Goal: Information Seeking & Learning: Stay updated

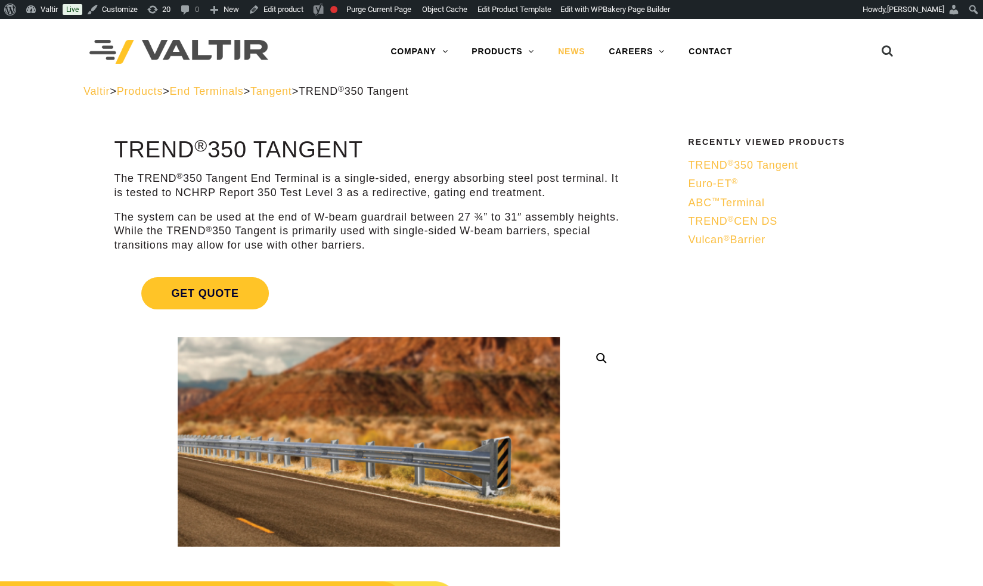
click at [584, 58] on link "NEWS" at bounding box center [571, 52] width 51 height 24
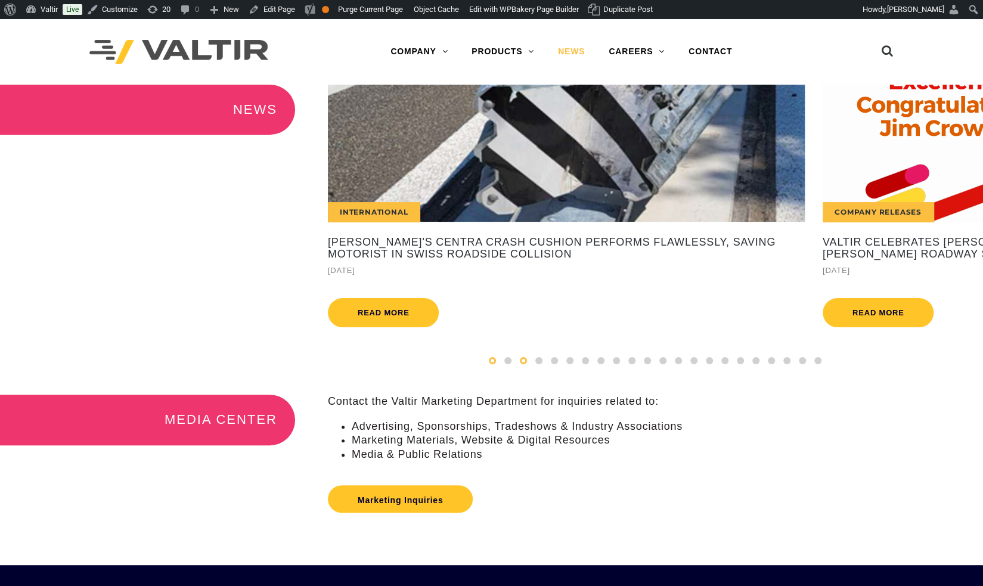
click at [523, 367] on div at bounding box center [522, 360] width 15 height 13
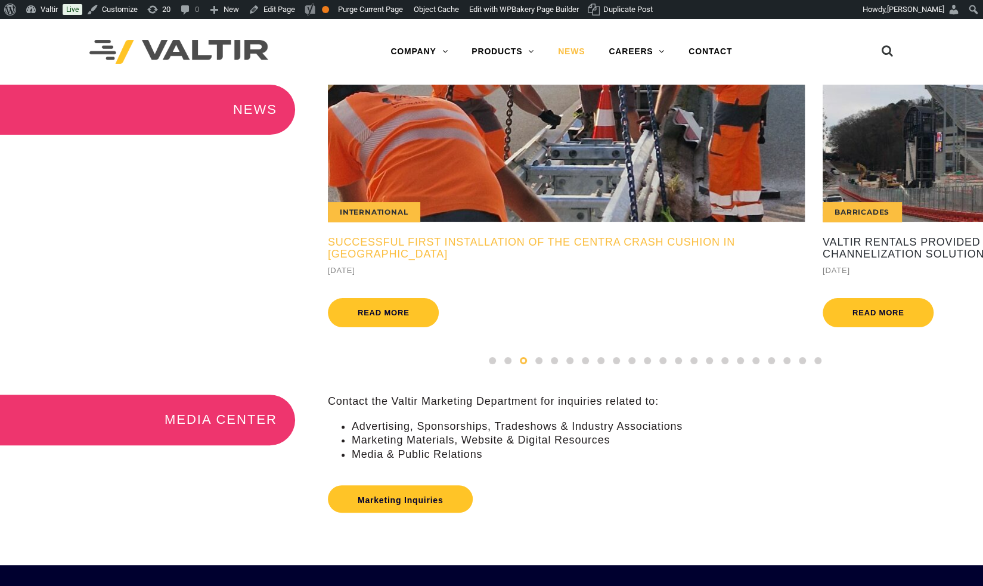
click at [562, 241] on h5 "Successful First Installation of the CENTRA Crash Cushion in [GEOGRAPHIC_DATA]" at bounding box center [566, 249] width 477 height 24
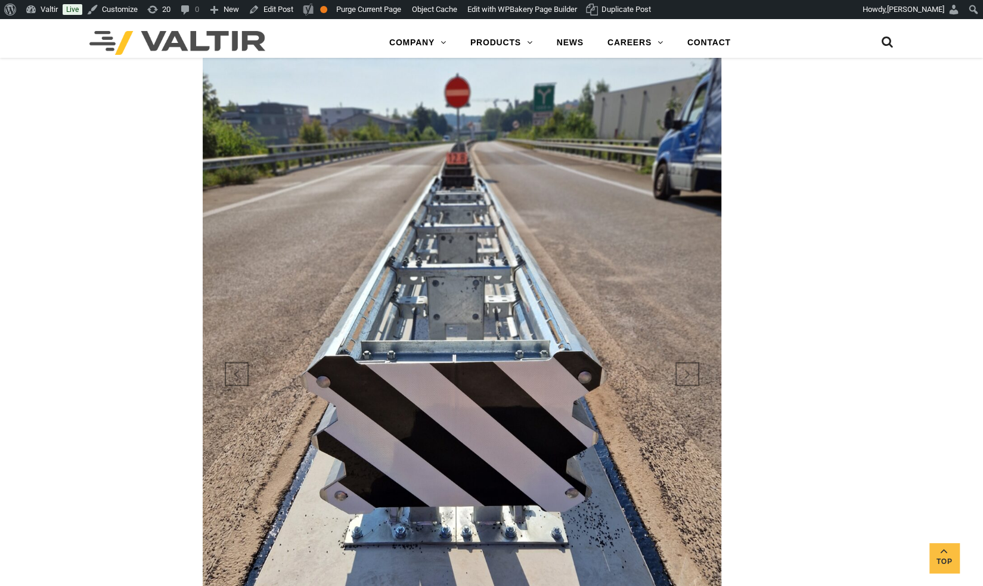
scroll to position [1328, 0]
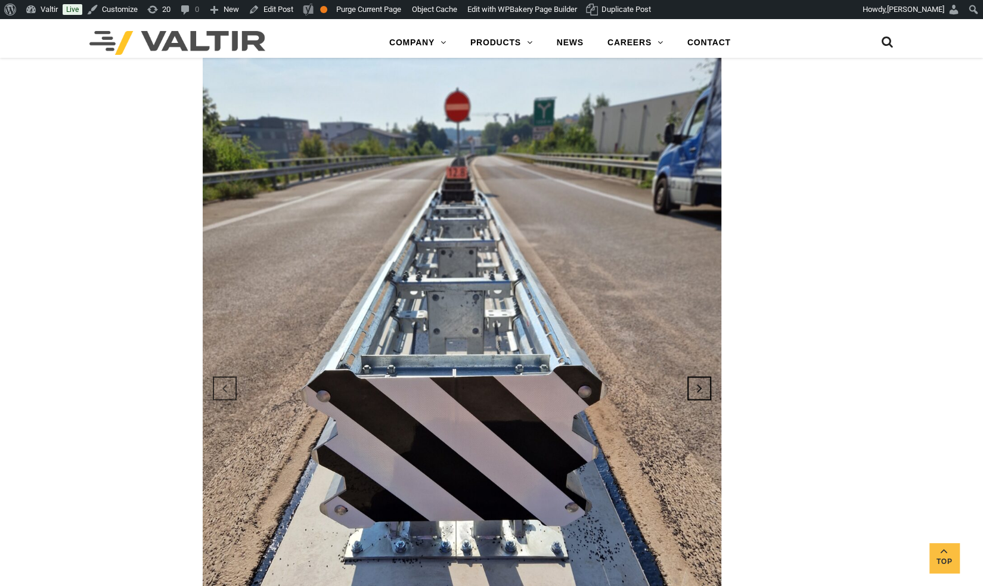
click at [697, 372] on link "Next" at bounding box center [699, 388] width 32 height 32
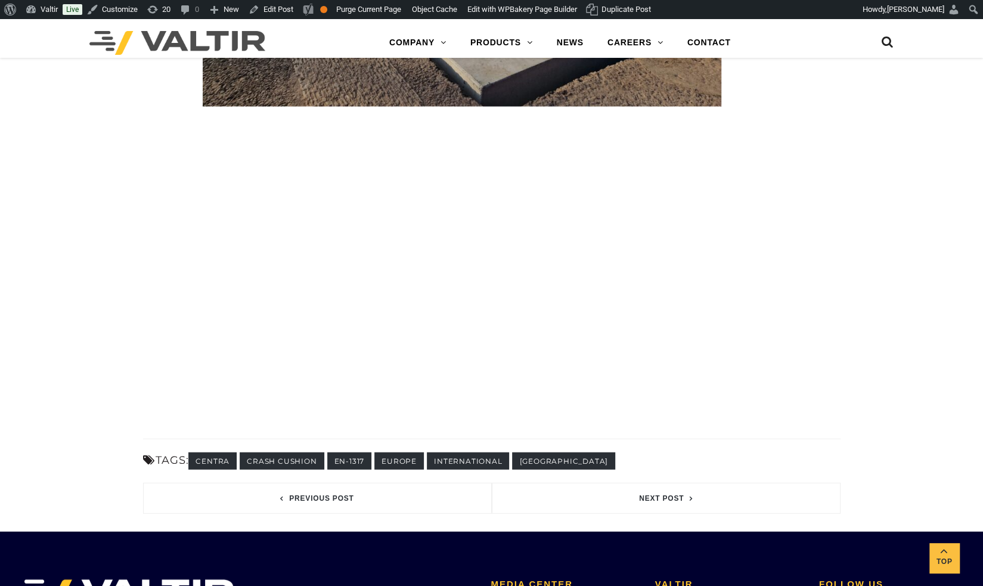
scroll to position [1661, 0]
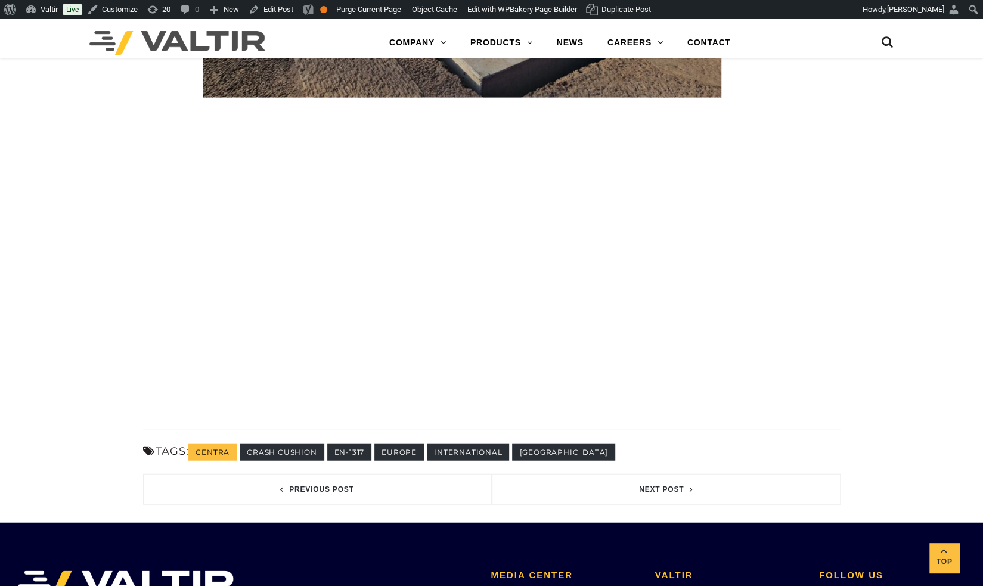
click at [227, 443] on link "CENTRA" at bounding box center [212, 451] width 48 height 17
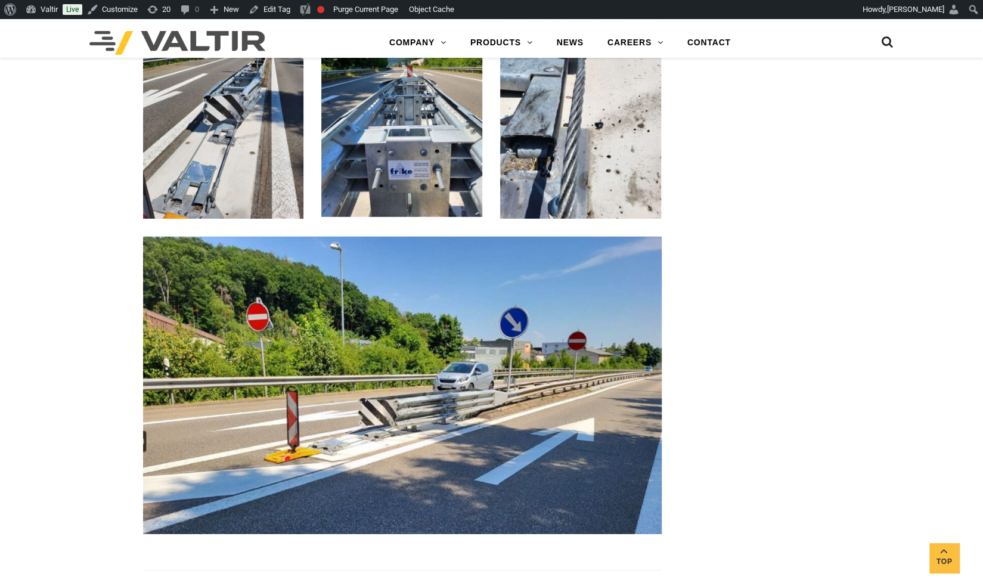
scroll to position [2167, 0]
